Goal: Task Accomplishment & Management: Manage account settings

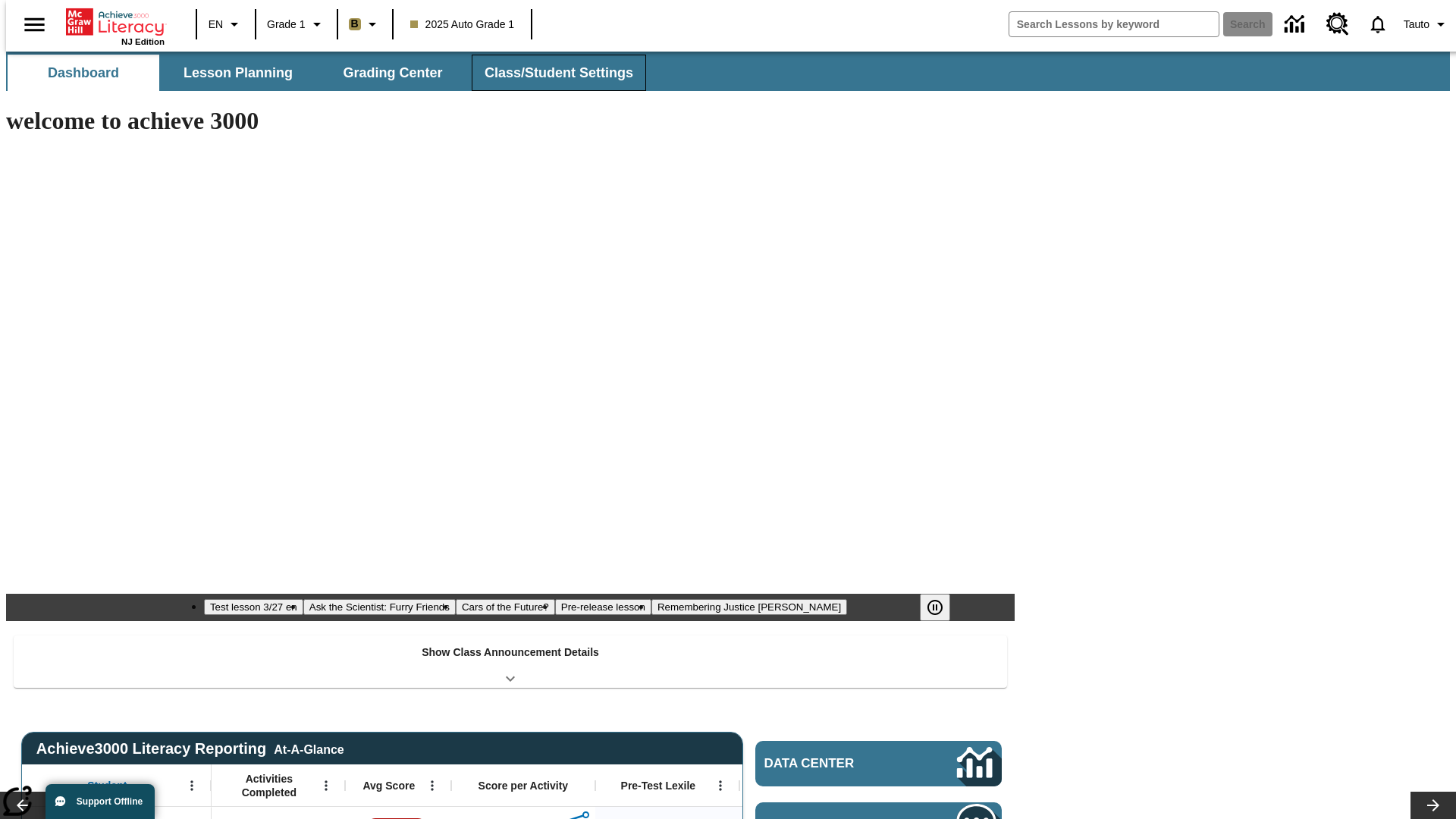
click at [550, 73] on button "Class/Student Settings" at bounding box center [559, 72] width 174 height 37
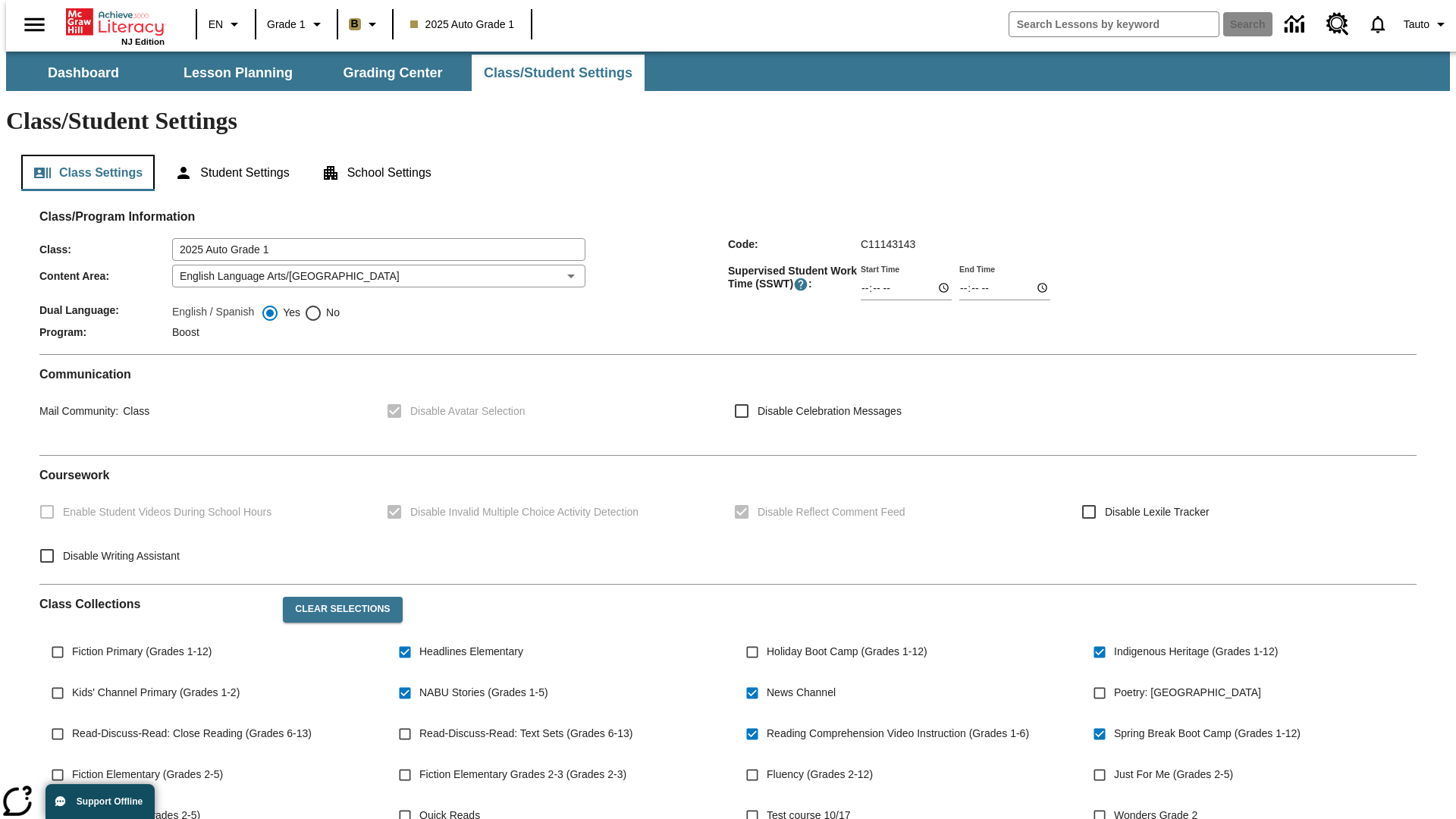
click at [82, 155] on button "Class Settings" at bounding box center [88, 172] width 133 height 37
click at [139, 644] on span "Fiction Primary (Grades 1-12)" at bounding box center [142, 651] width 140 height 16
click at [72, 637] on input "Fiction Primary (Grades 1-12)" at bounding box center [57, 651] width 29 height 29
checkbox input "true"
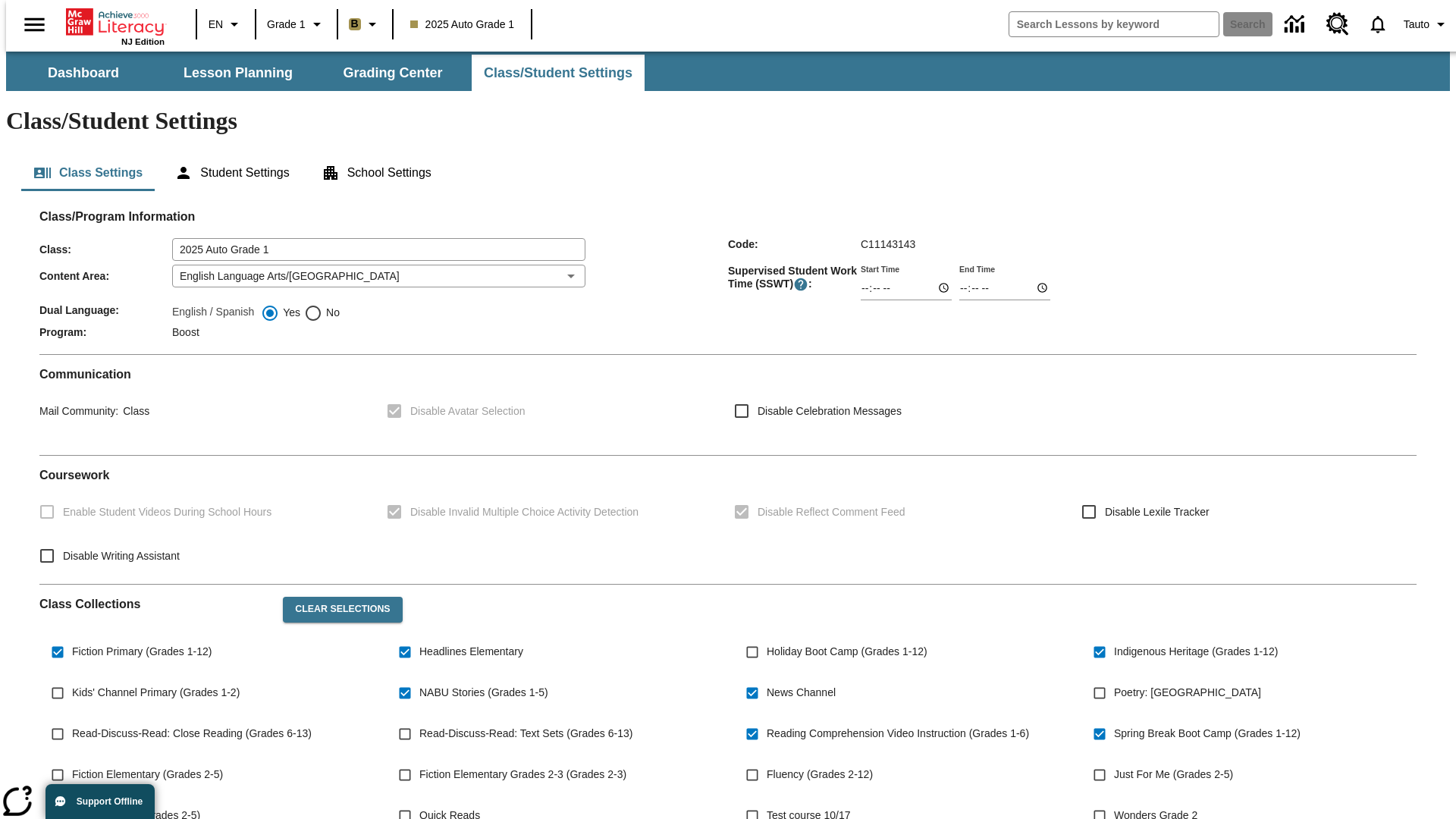
scroll to position [222, 0]
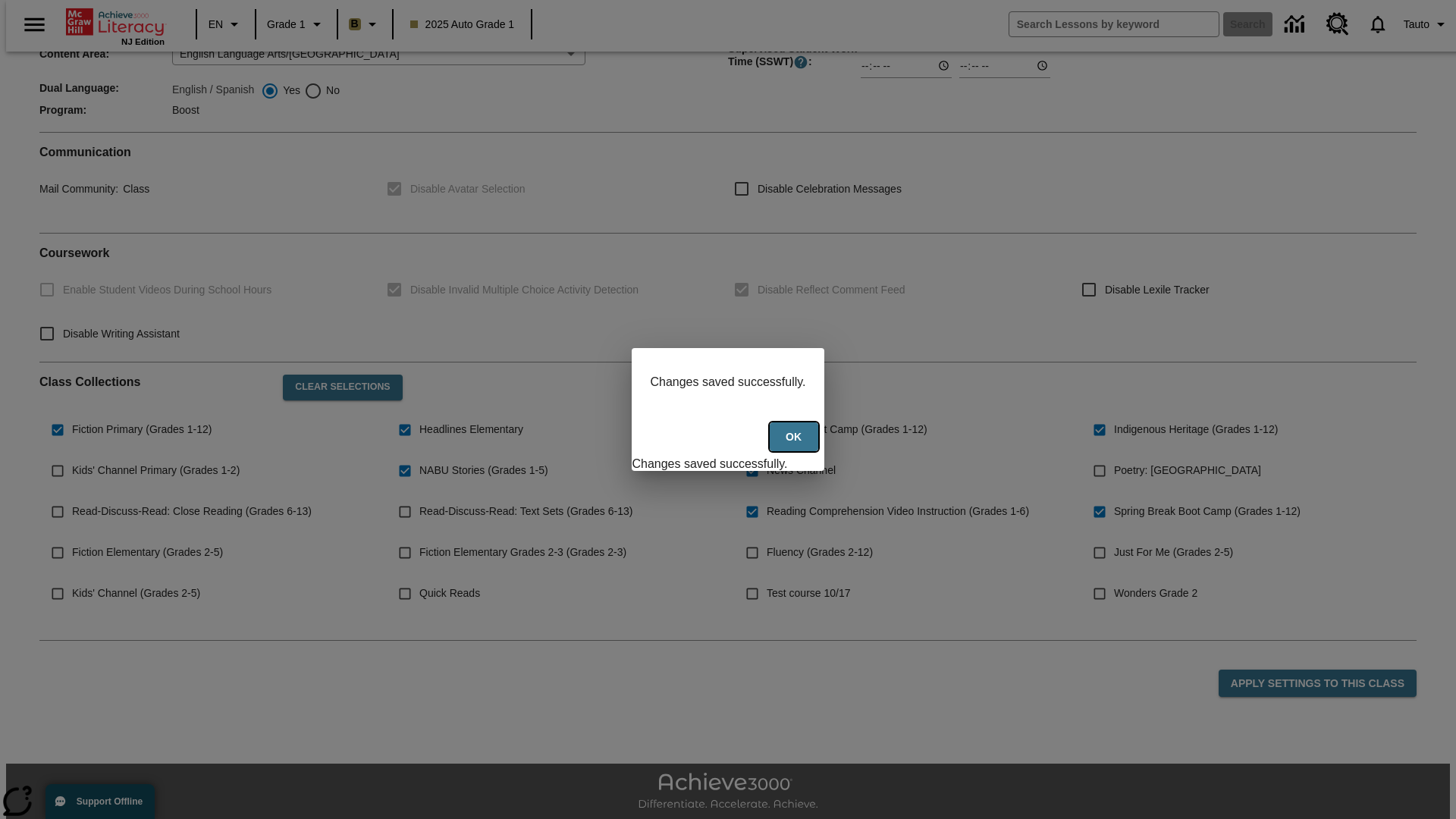
click at [796, 445] on button "Ok" at bounding box center [794, 438] width 49 height 30
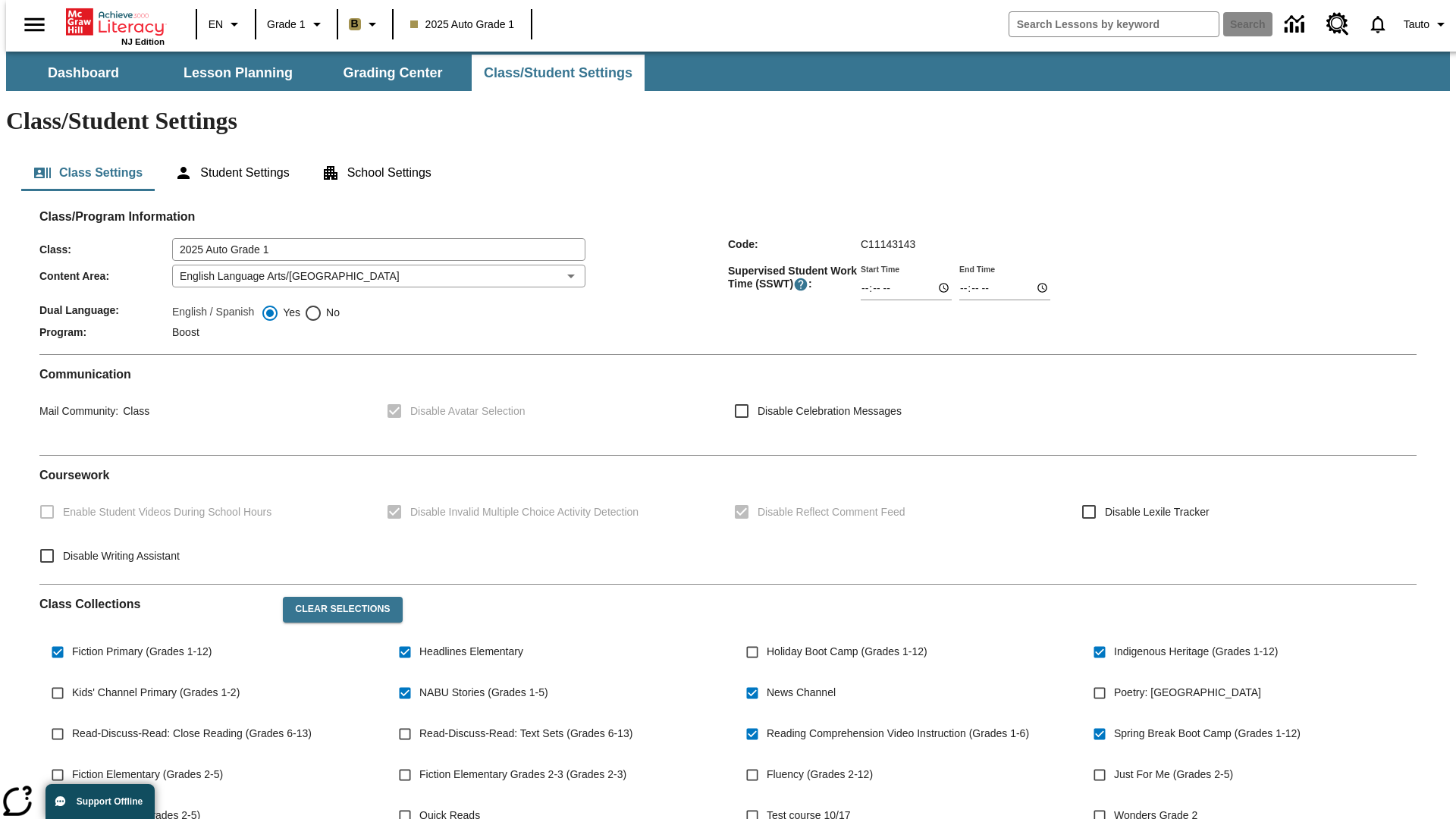
scroll to position [222, 0]
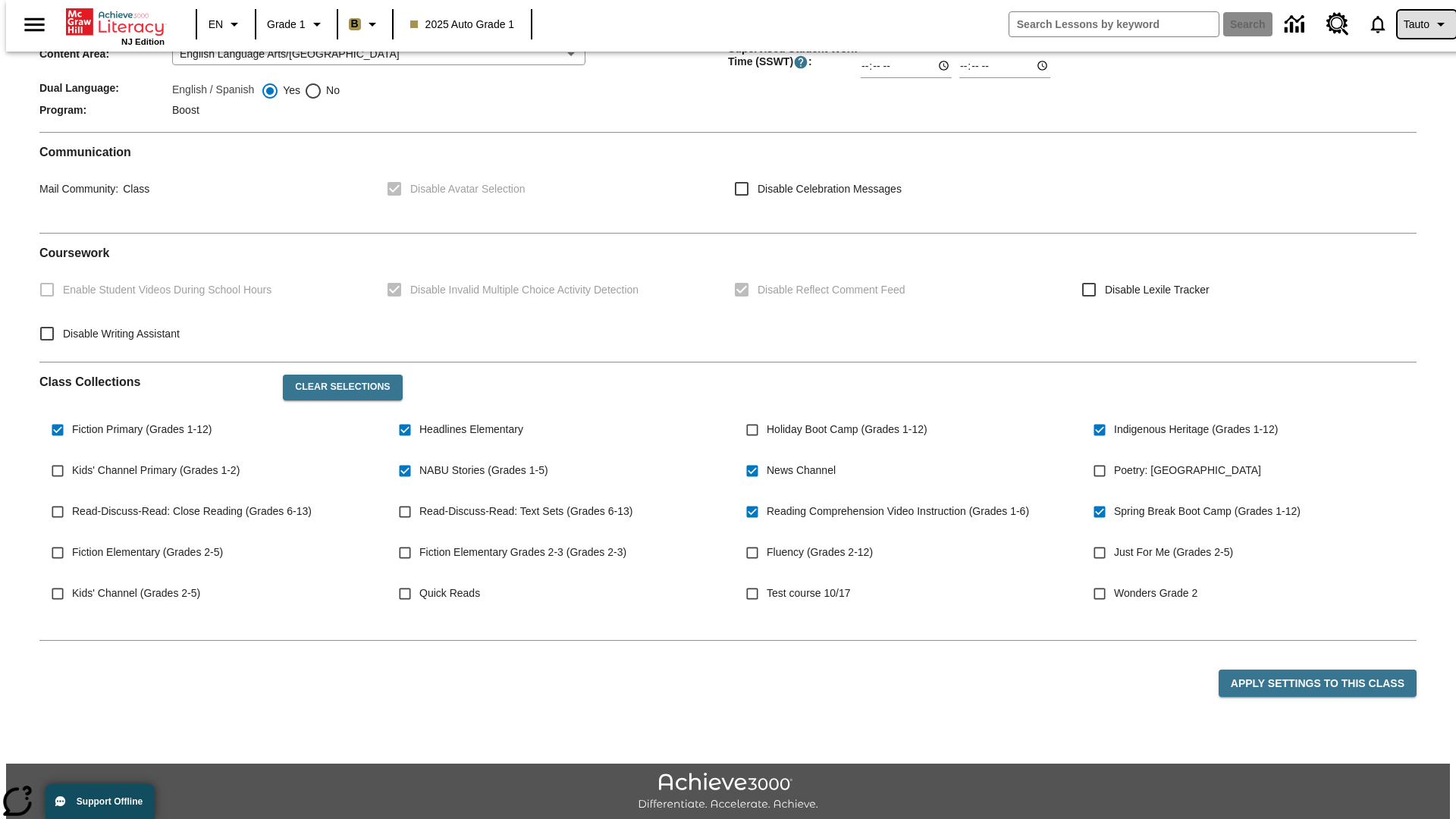
click at [1419, 24] on span "Tauto" at bounding box center [1417, 24] width 26 height 16
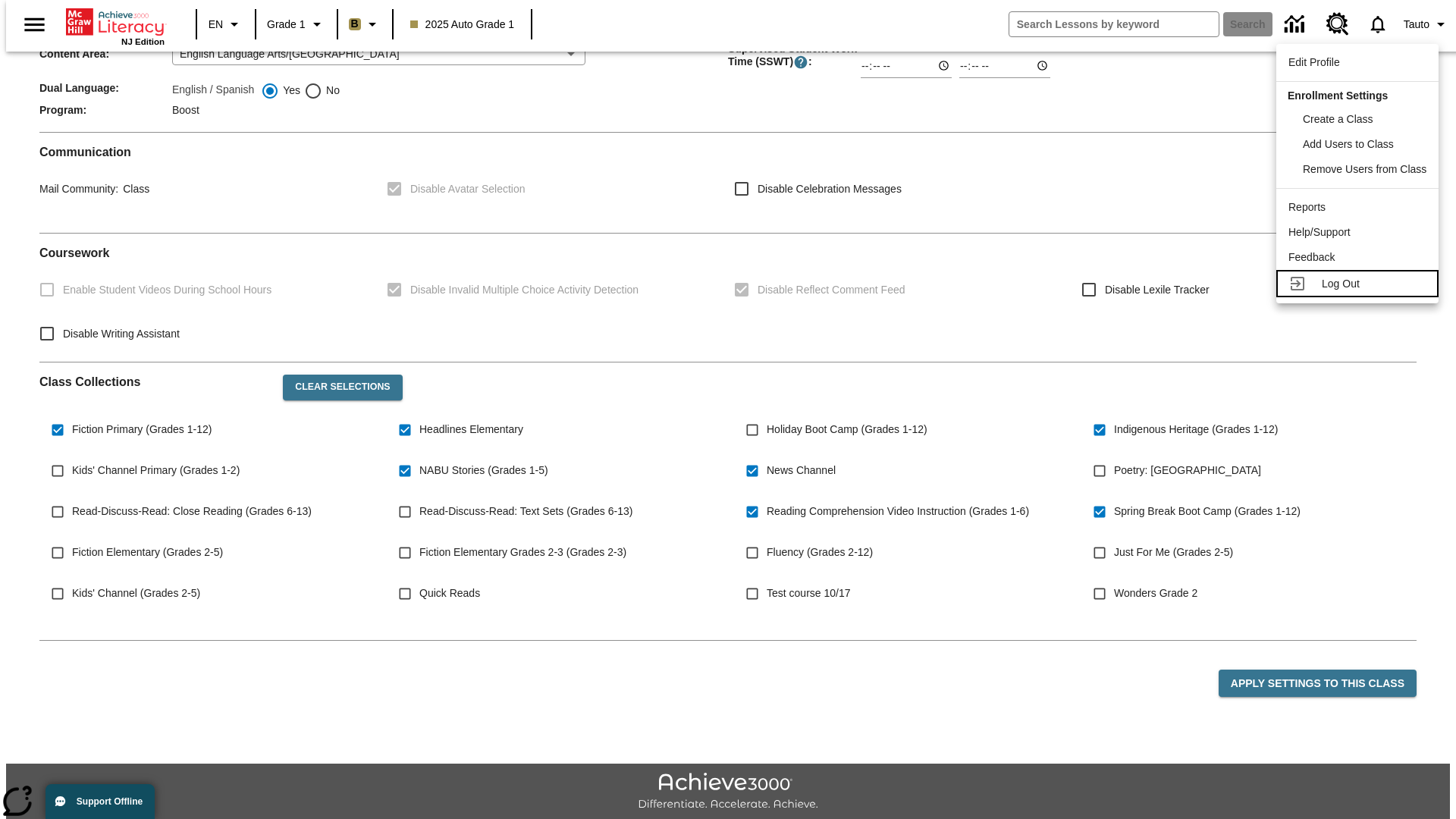
click at [1360, 277] on span "Log Out" at bounding box center [1341, 283] width 38 height 12
